Goal: Task Accomplishment & Management: Complete application form

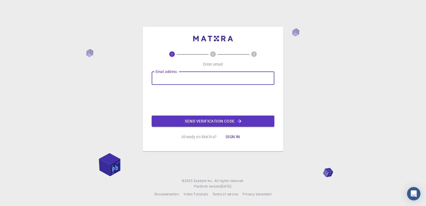
click at [212, 80] on input "Email address" at bounding box center [213, 77] width 123 height 13
type input "[PERSON_NAME][EMAIL_ADDRESS][DOMAIN_NAME]"
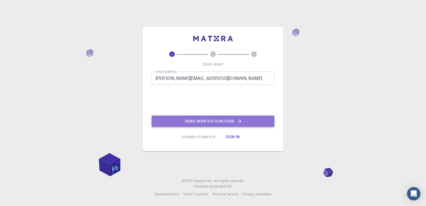
click at [217, 121] on button "Send verification code" at bounding box center [213, 120] width 123 height 11
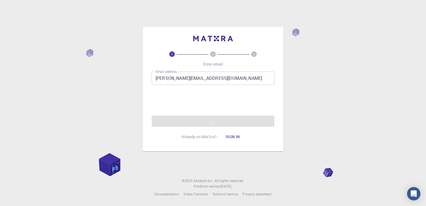
click at [239, 80] on input "[PERSON_NAME][EMAIL_ADDRESS][DOMAIN_NAME]" at bounding box center [213, 77] width 123 height 13
click at [235, 79] on input "[PERSON_NAME][EMAIL_ADDRESS][DOMAIN_NAME]" at bounding box center [213, 77] width 123 height 13
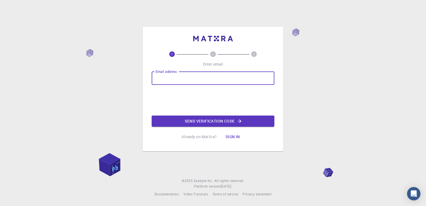
type input "[PERSON_NAME][EMAIL_ADDRESS][DOMAIN_NAME]"
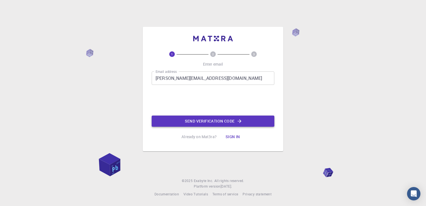
click at [218, 120] on button "Send verification code" at bounding box center [213, 120] width 123 height 11
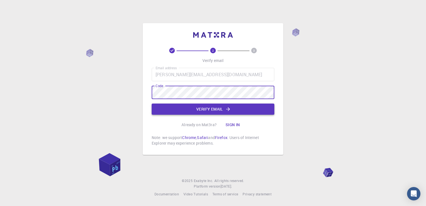
click at [212, 109] on button "Verify email" at bounding box center [213, 108] width 123 height 11
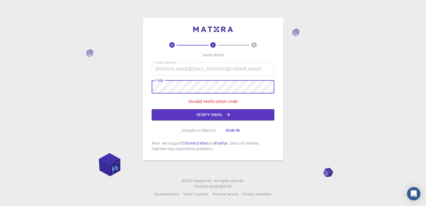
click at [144, 84] on div "2 3 Verify email Email address steve.korokan@pnguot.ac.pg Email address Code Co…" at bounding box center [213, 89] width 140 height 143
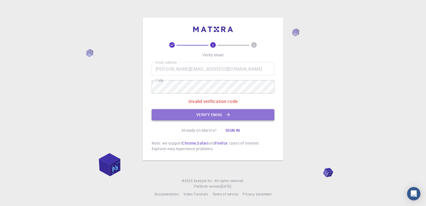
click at [214, 114] on button "Verify email" at bounding box center [213, 114] width 123 height 11
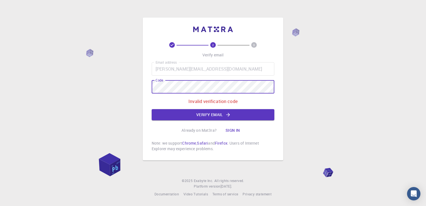
click at [121, 82] on div "2 3 Verify email Email address steve.korokan@pnguot.ac.pg Email address Code Co…" at bounding box center [213, 103] width 426 height 206
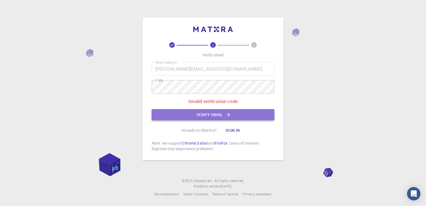
click at [218, 111] on button "Verify email" at bounding box center [213, 114] width 123 height 11
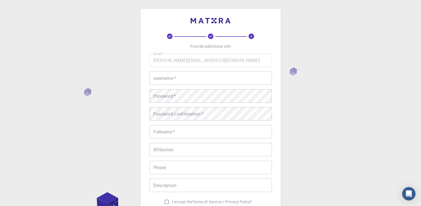
click at [200, 82] on input "username   *" at bounding box center [211, 77] width 123 height 13
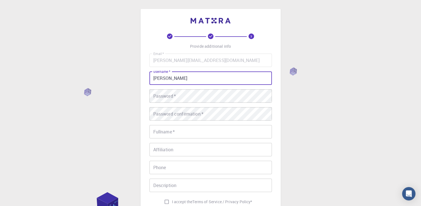
click at [189, 80] on input "Steve" at bounding box center [211, 77] width 123 height 13
type input "Steve Ales"
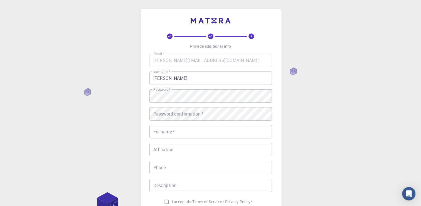
click at [303, 101] on div "3 Provide additional info Email   * steve.korokan@pnguot.ac.pg Email   * userna…" at bounding box center [210, 142] width 421 height 284
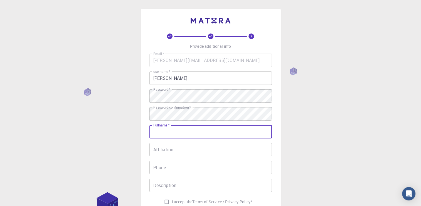
click at [198, 135] on input "Fullname   *" at bounding box center [211, 131] width 123 height 13
type input "Ales"
click at [370, 131] on div "3 Provide additional info Email   * steve.korokan@pnguot.ac.pg Email   * userna…" at bounding box center [210, 142] width 421 height 284
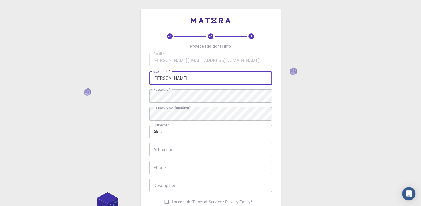
click at [188, 79] on input "Steve Ales" at bounding box center [211, 77] width 123 height 13
type input "Steve"
click at [361, 110] on div "3 Provide additional info Email   * steve.korokan@pnguot.ac.pg Email   * userna…" at bounding box center [210, 142] width 421 height 284
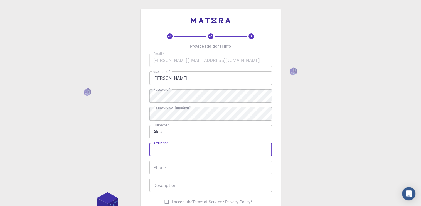
click at [196, 148] on input "Affiliation" at bounding box center [211, 149] width 123 height 13
type input "Papua New Guinea University of Technology"
click at [177, 170] on input "Phone" at bounding box center [211, 166] width 123 height 13
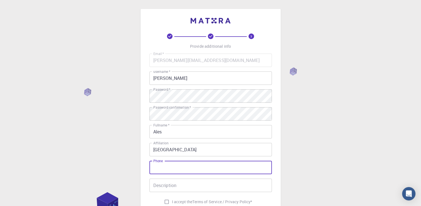
type input "+67582303778"
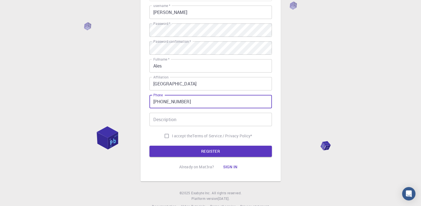
scroll to position [66, 0]
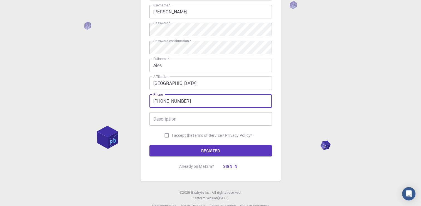
click at [177, 118] on input "Description" at bounding box center [211, 118] width 123 height 13
click at [307, 85] on div "3 Provide additional info Email   * steve.korokan@pnguot.ac.pg Email   * userna…" at bounding box center [210, 76] width 421 height 284
click at [173, 117] on input "Description" at bounding box center [211, 118] width 123 height 13
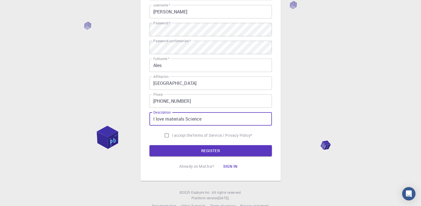
type input "I love materials Science"
click at [301, 114] on div "3 Provide additional info Email   * steve.korokan@pnguot.ac.pg Email   * userna…" at bounding box center [210, 76] width 421 height 284
click at [164, 135] on input "I accept the Terms of Service / Privacy Policy *" at bounding box center [167, 135] width 11 height 11
checkbox input "true"
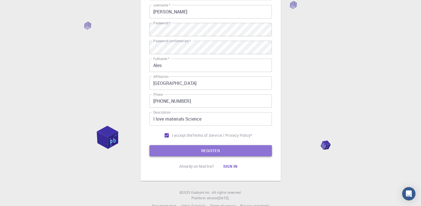
click at [215, 149] on button "REGISTER" at bounding box center [211, 150] width 123 height 11
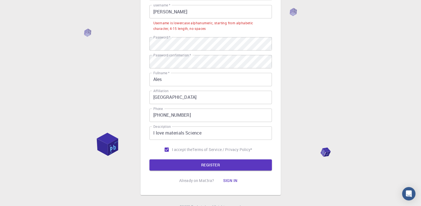
scroll to position [69, 0]
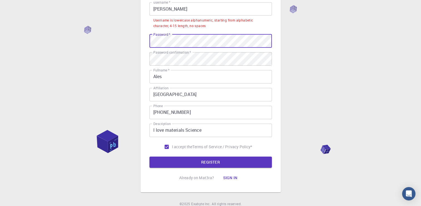
click at [128, 40] on div "3 Provide additional info Email   * steve.korokan@pnguot.ac.pg Email   * userna…" at bounding box center [210, 80] width 421 height 298
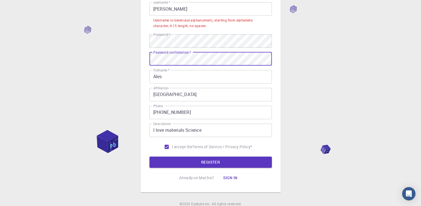
click at [128, 52] on div "3 Provide additional info Email   * steve.korokan@pnguot.ac.pg Email   * userna…" at bounding box center [210, 80] width 421 height 298
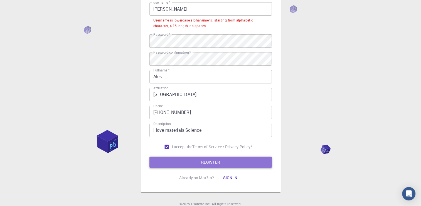
click at [209, 160] on button "REGISTER" at bounding box center [211, 161] width 123 height 11
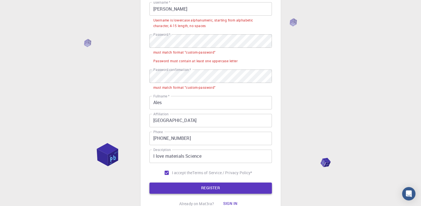
click at [210, 185] on button "REGISTER" at bounding box center [211, 187] width 123 height 11
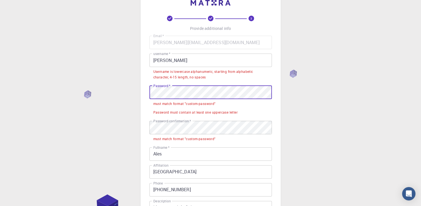
scroll to position [0, 0]
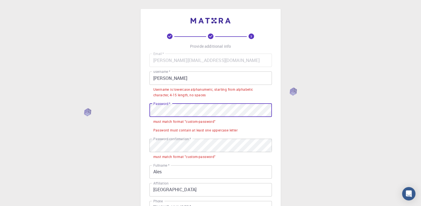
click at [119, 102] on div "3 Provide additional info Email   * steve.korokan@pnguot.ac.pg Email   * userna…" at bounding box center [210, 161] width 421 height 323
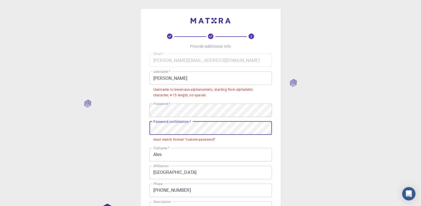
click at [133, 122] on div "3 Provide additional info Email   * steve.korokan@pnguot.ac.pg Email   * userna…" at bounding box center [210, 153] width 421 height 306
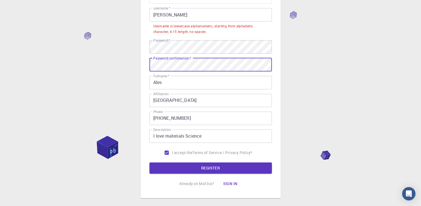
scroll to position [71, 0]
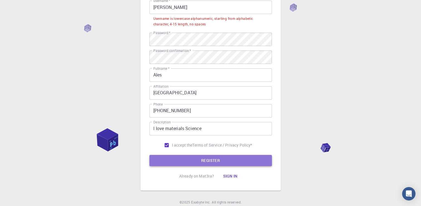
click at [216, 156] on button "REGISTER" at bounding box center [211, 160] width 123 height 11
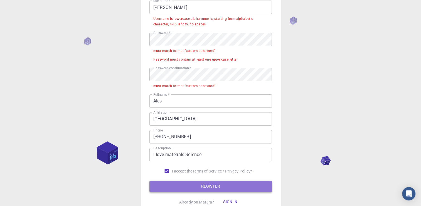
click at [218, 184] on button "REGISTER" at bounding box center [211, 185] width 123 height 11
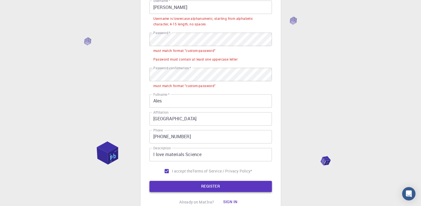
click at [218, 184] on button "REGISTER" at bounding box center [211, 185] width 123 height 11
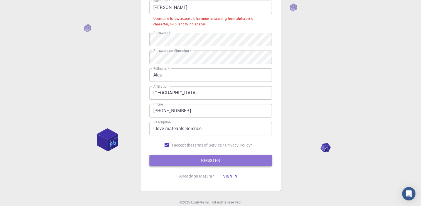
click at [211, 161] on button "REGISTER" at bounding box center [211, 160] width 123 height 11
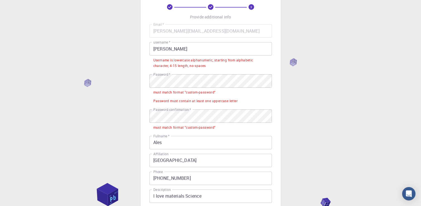
scroll to position [29, 0]
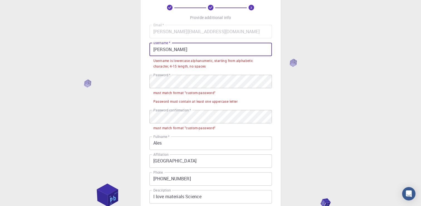
click at [156, 51] on input "Steve" at bounding box center [211, 49] width 123 height 13
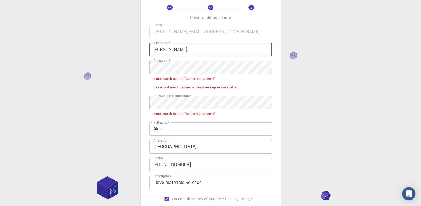
click at [168, 50] on input "steve" at bounding box center [211, 49] width 123 height 13
click at [166, 50] on input "steve" at bounding box center [211, 49] width 123 height 13
click at [316, 88] on div "3 Provide additional info Email   * steve.korokan@pnguot.ac.pg Email   * userna…" at bounding box center [210, 125] width 421 height 309
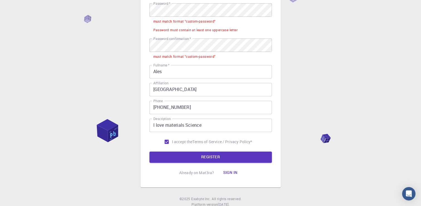
scroll to position [86, 0]
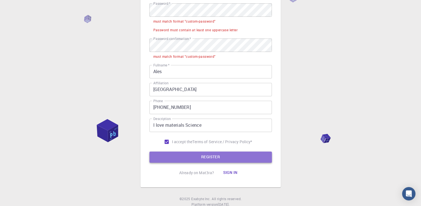
click at [200, 155] on button "REGISTER" at bounding box center [211, 156] width 123 height 11
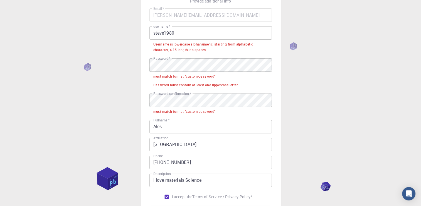
scroll to position [22, 0]
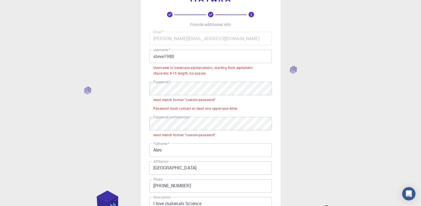
click at [165, 56] on input "steve1980" at bounding box center [211, 56] width 123 height 13
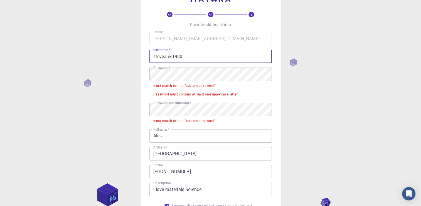
type input "steveales1980"
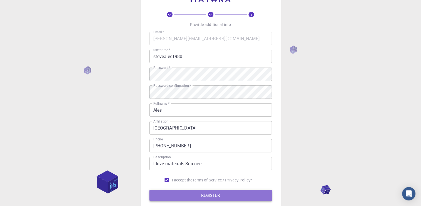
click at [214, 193] on button "REGISTER" at bounding box center [211, 194] width 123 height 11
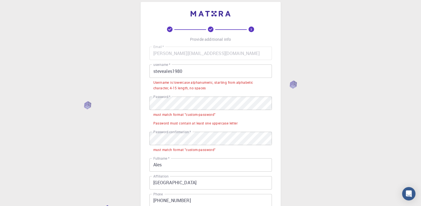
scroll to position [0, 0]
